Goal: Check status: Check status

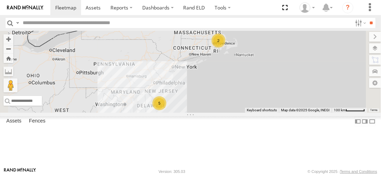
click at [0, 0] on link at bounding box center [0, 0] width 0 height 0
